Goal: Task Accomplishment & Management: Use online tool/utility

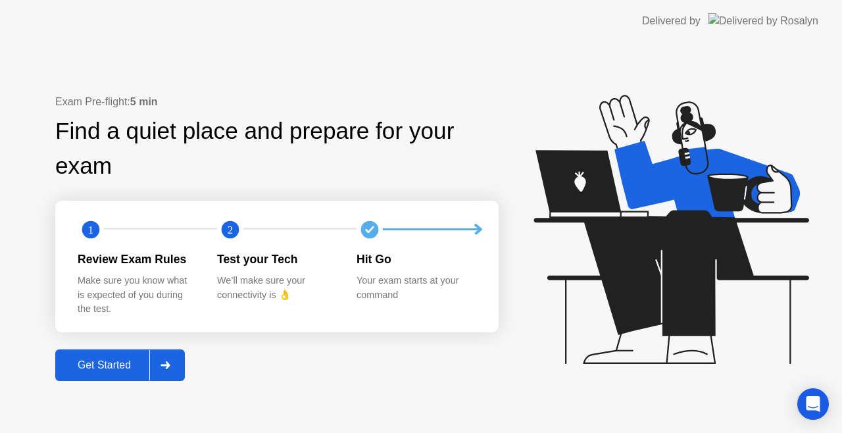
click at [138, 367] on div "Get Started" at bounding box center [104, 365] width 90 height 12
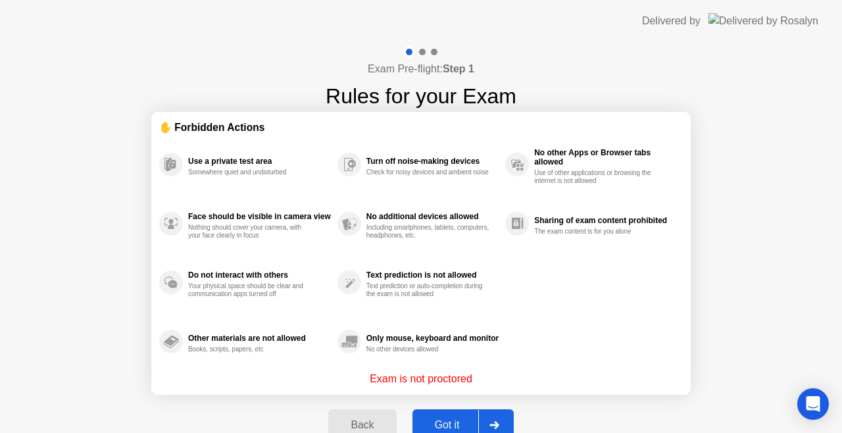
click at [443, 422] on div "Got it" at bounding box center [447, 425] width 62 height 12
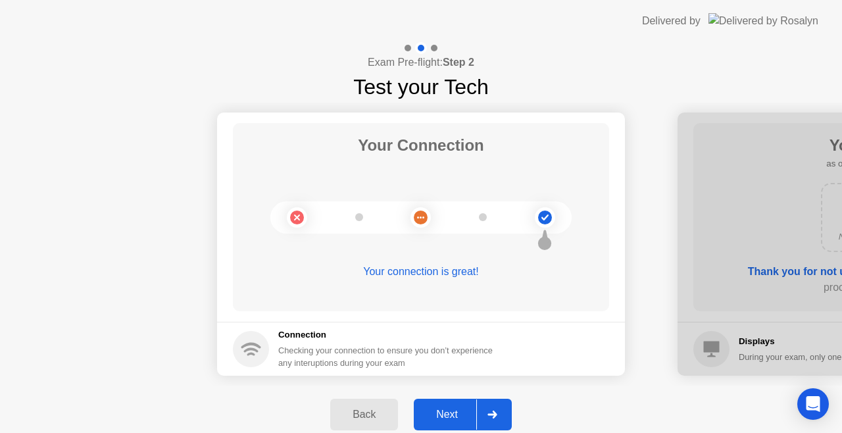
click at [443, 422] on button "Next" at bounding box center [463, 414] width 98 height 32
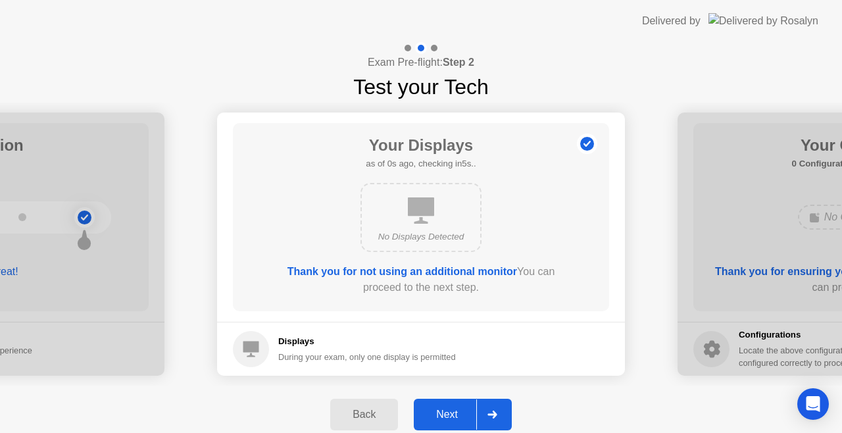
click at [443, 422] on button "Next" at bounding box center [463, 414] width 98 height 32
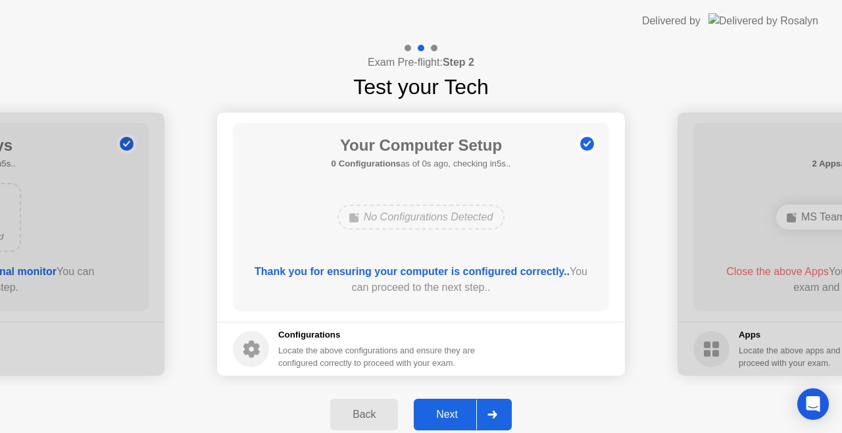
click at [443, 420] on div "Next" at bounding box center [447, 414] width 59 height 12
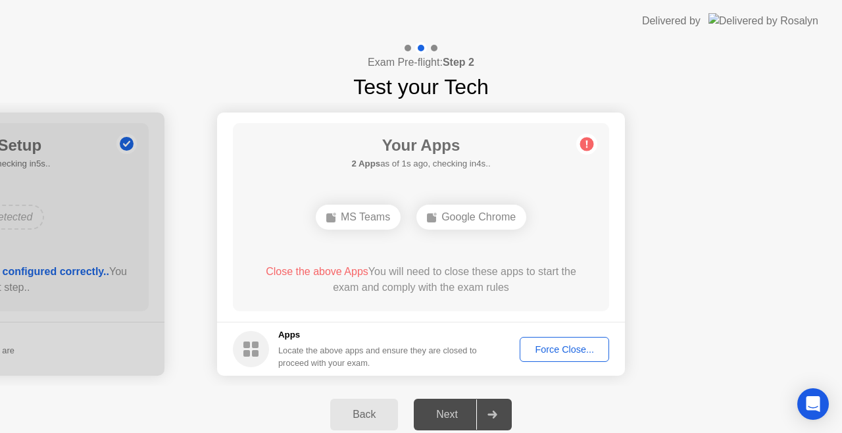
click at [538, 349] on div "Force Close..." at bounding box center [564, 349] width 80 height 11
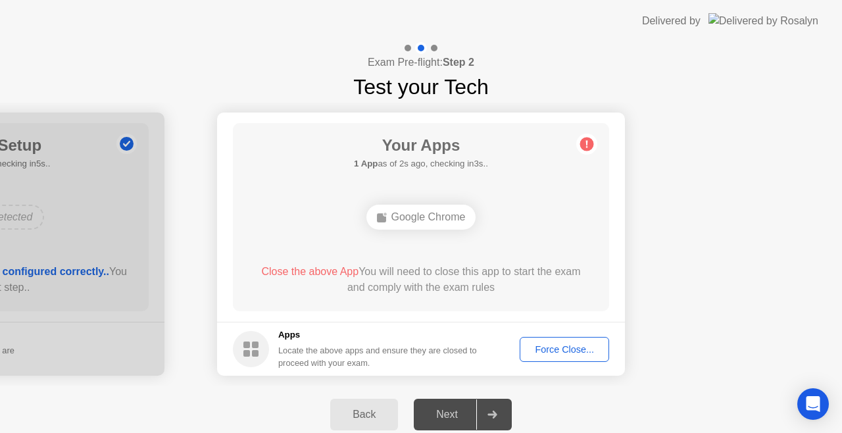
click at [546, 345] on div "Force Close..." at bounding box center [564, 349] width 80 height 11
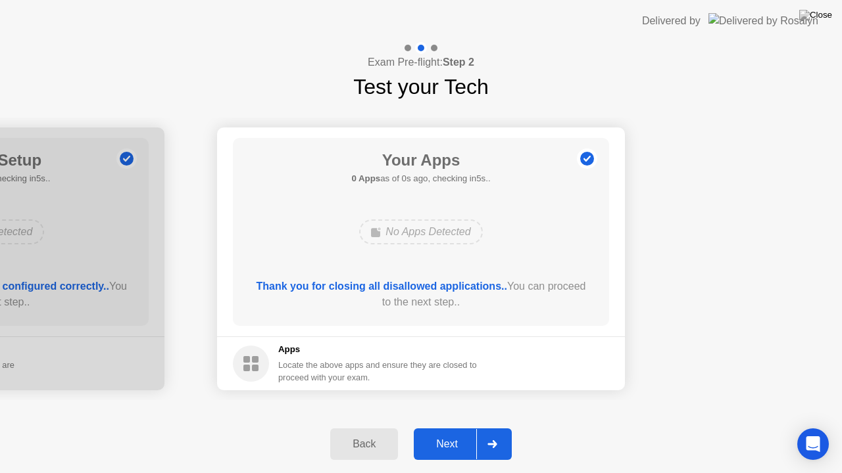
click at [449, 432] on div "Next" at bounding box center [447, 445] width 59 height 12
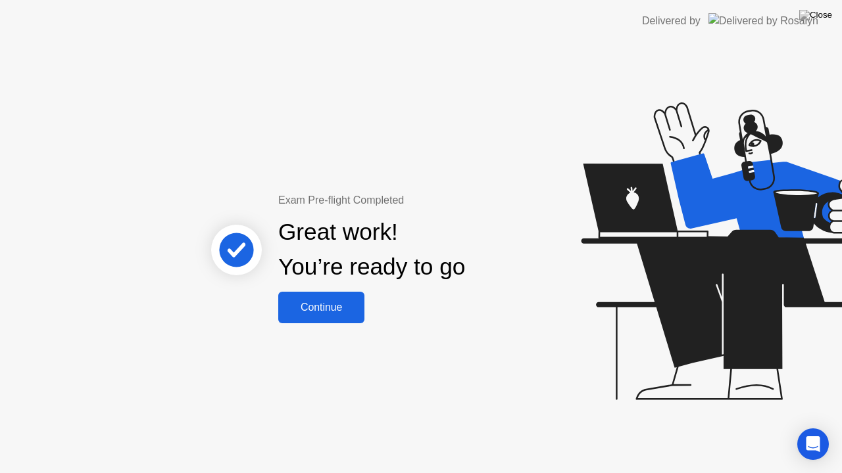
click at [328, 302] on div "Continue" at bounding box center [321, 308] width 78 height 12
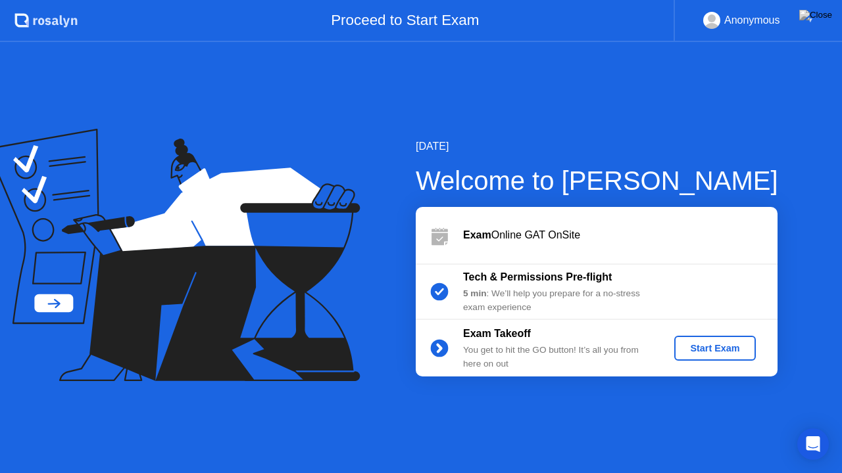
click at [683, 344] on div "Start Exam" at bounding box center [714, 348] width 70 height 11
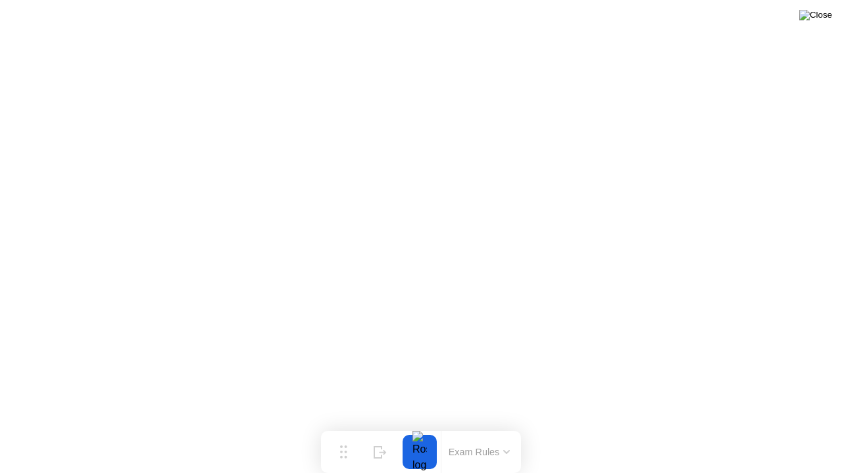
click at [821, 20] on img at bounding box center [815, 15] width 33 height 11
